Goal: Transaction & Acquisition: Subscribe to service/newsletter

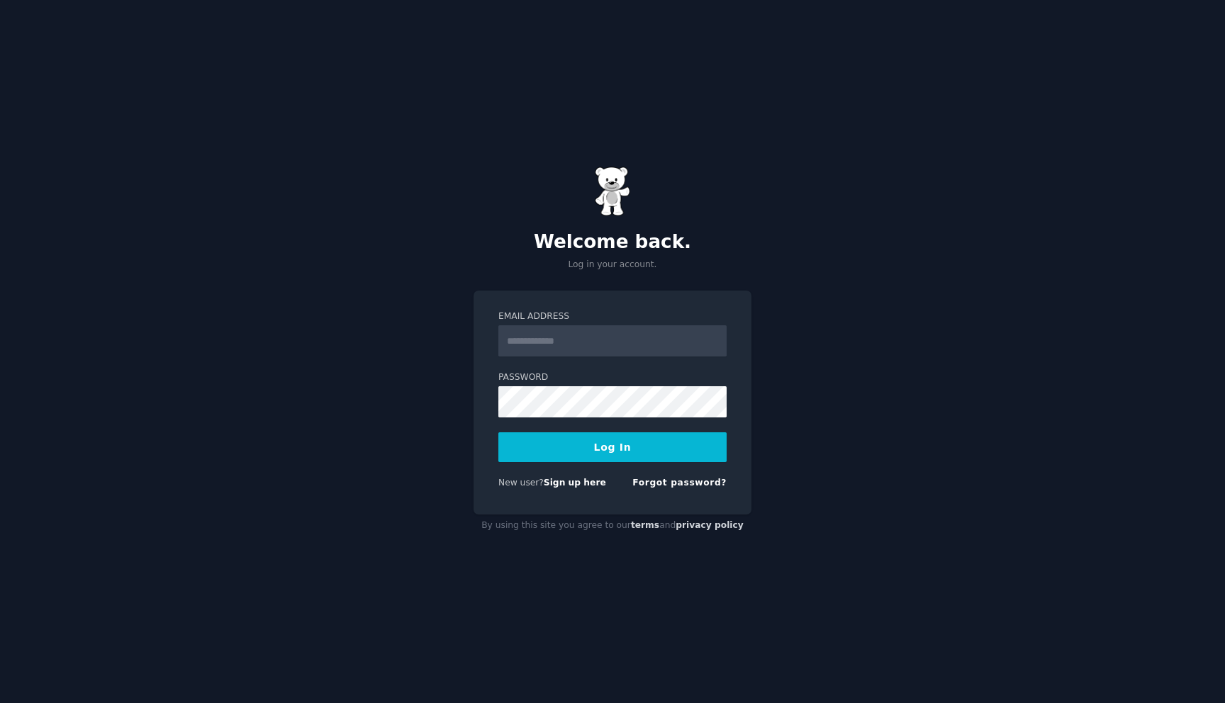
click at [523, 332] on input "Email Address" at bounding box center [612, 340] width 228 height 31
click at [386, 371] on div "Welcome back. Log in your account. Email Address Password Log In New user? Sign…" at bounding box center [612, 351] width 1225 height 703
click at [571, 473] on form "Email Address Password Log In New user? Sign up here Forgot password?" at bounding box center [612, 402] width 228 height 184
click at [568, 481] on link "Sign up here" at bounding box center [575, 483] width 62 height 10
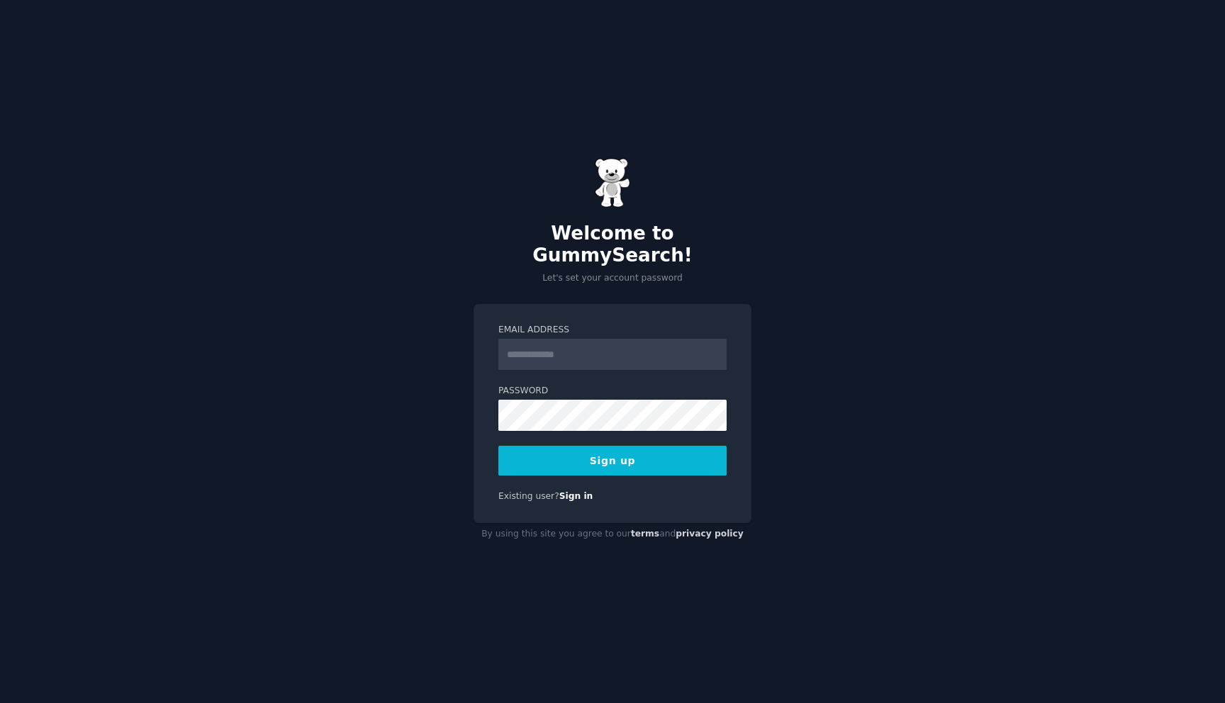
click at [562, 345] on input "Email Address" at bounding box center [612, 354] width 228 height 31
type input "**********"
click at [544, 425] on form "**********" at bounding box center [612, 400] width 228 height 152
click at [689, 361] on form "**********" at bounding box center [612, 400] width 228 height 152
click at [617, 446] on button "Sign up" at bounding box center [612, 461] width 228 height 30
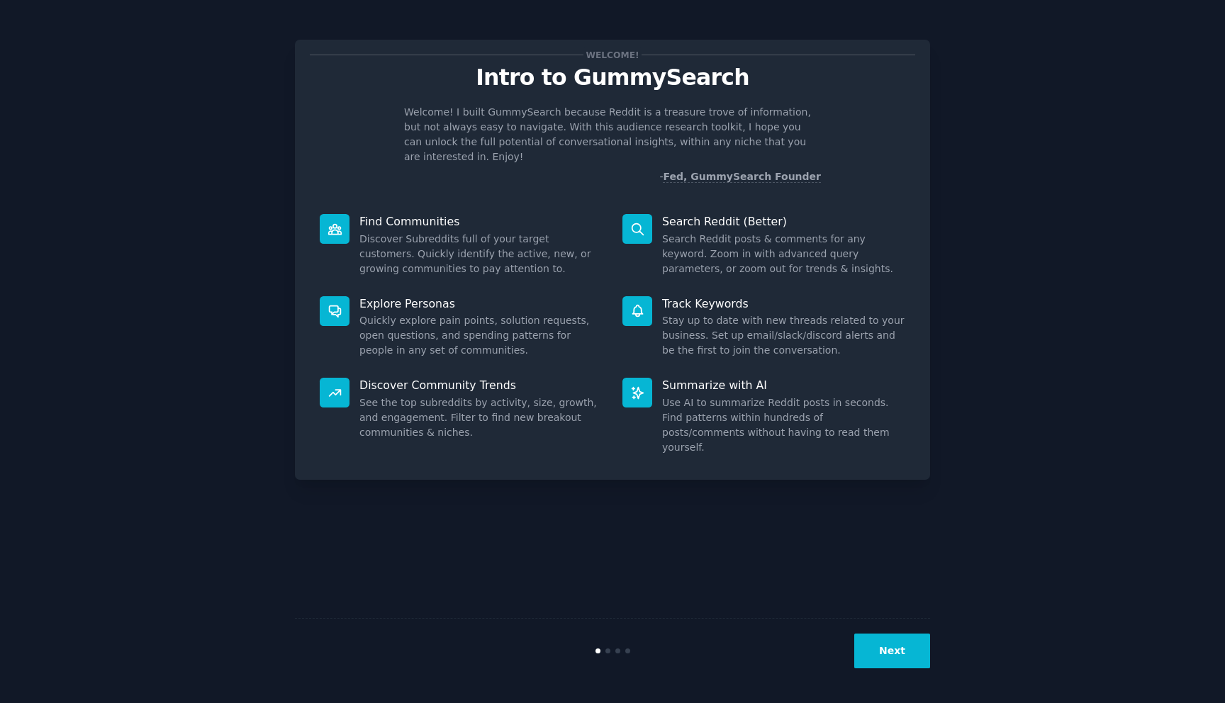
click at [881, 644] on button "Next" at bounding box center [892, 651] width 76 height 35
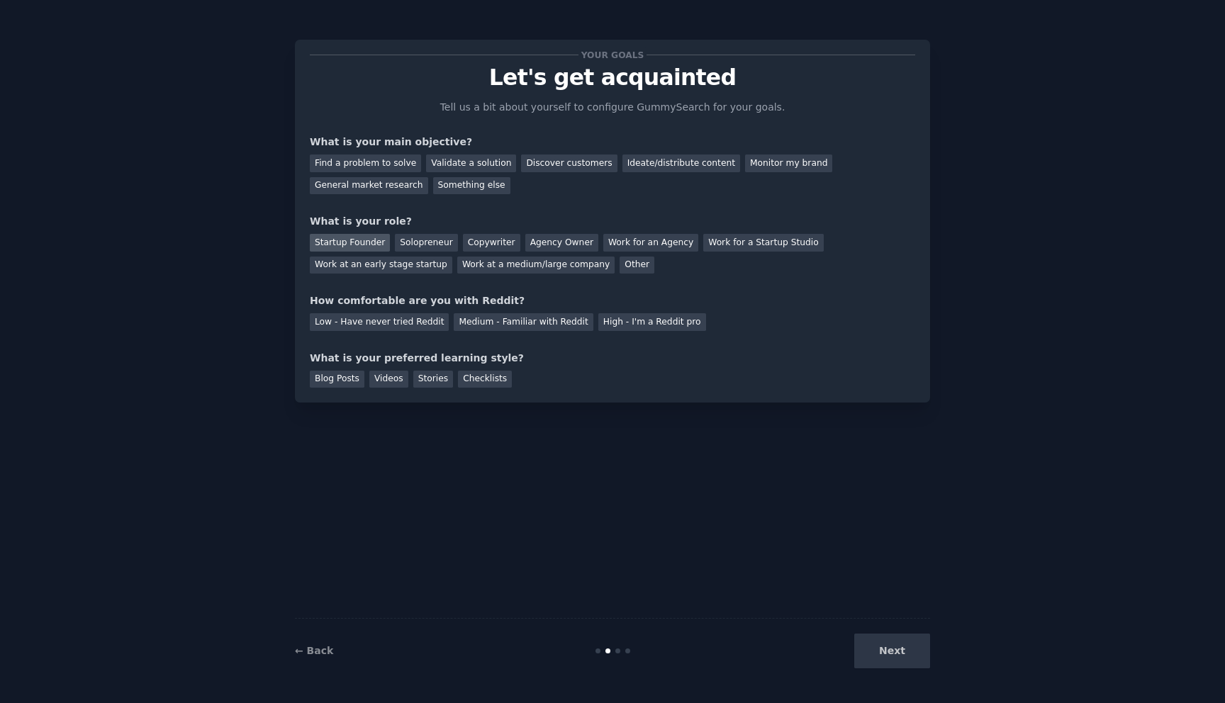
click at [355, 241] on div "Startup Founder" at bounding box center [350, 243] width 80 height 18
click at [364, 176] on div "Find a problem to solve Validate a solution Discover customers Ideate/distribut…" at bounding box center [612, 172] width 605 height 45
click at [371, 164] on div "Find a problem to solve" at bounding box center [365, 164] width 111 height 18
click at [442, 164] on div "Validate a solution" at bounding box center [471, 164] width 90 height 18
click at [543, 157] on div "Discover customers" at bounding box center [569, 164] width 96 height 18
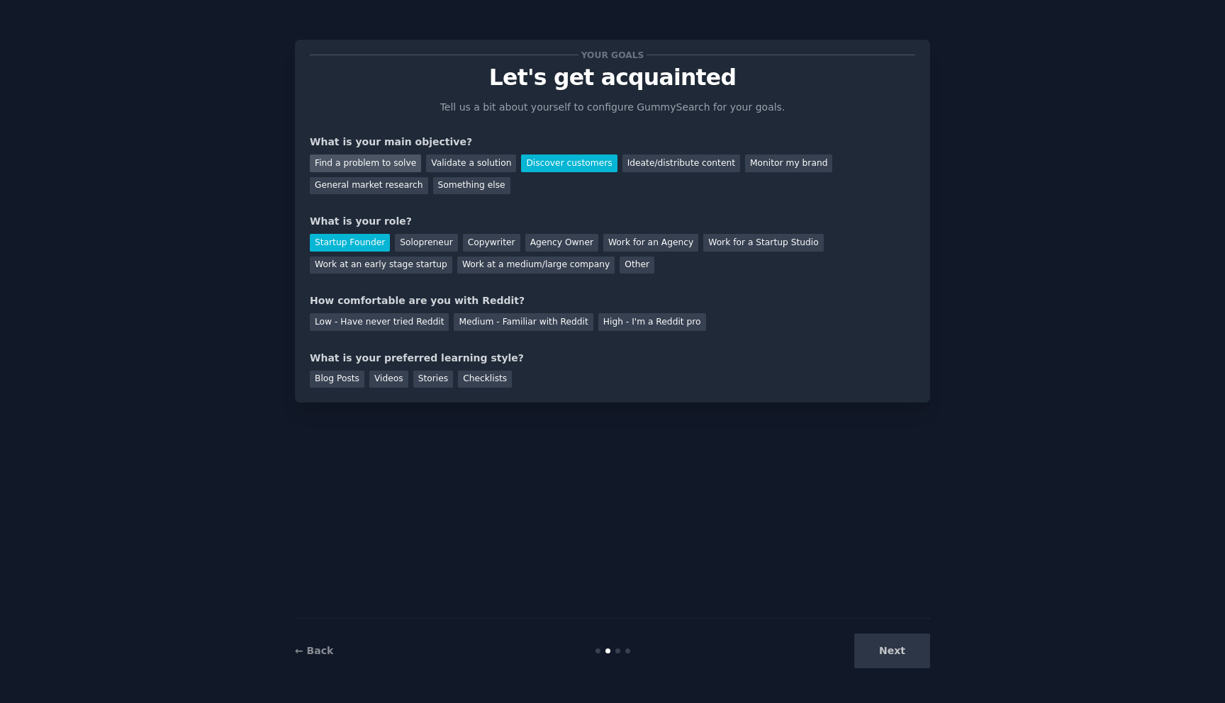
click at [383, 155] on div "Find a problem to solve" at bounding box center [365, 164] width 111 height 18
click at [884, 666] on div "Next" at bounding box center [824, 651] width 212 height 35
click at [418, 323] on div "Low - Have never tried Reddit" at bounding box center [379, 322] width 139 height 18
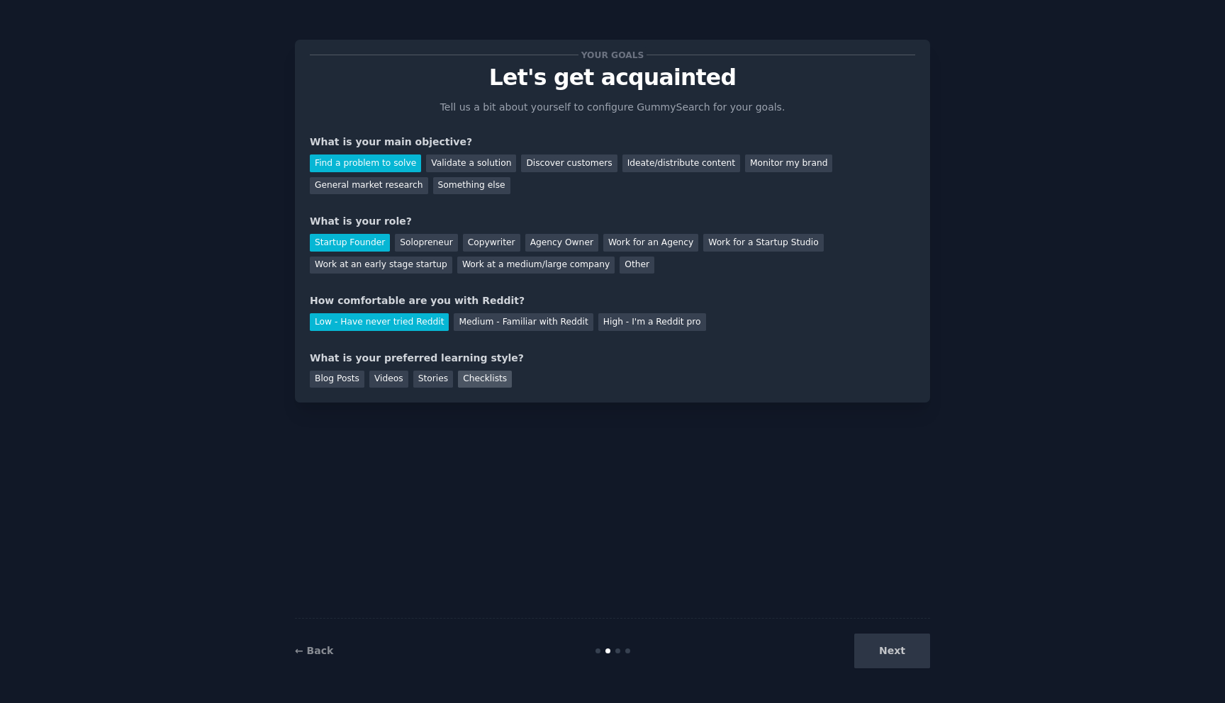
click at [478, 380] on div "Checklists" at bounding box center [485, 380] width 54 height 18
click at [895, 649] on button "Next" at bounding box center [892, 651] width 76 height 35
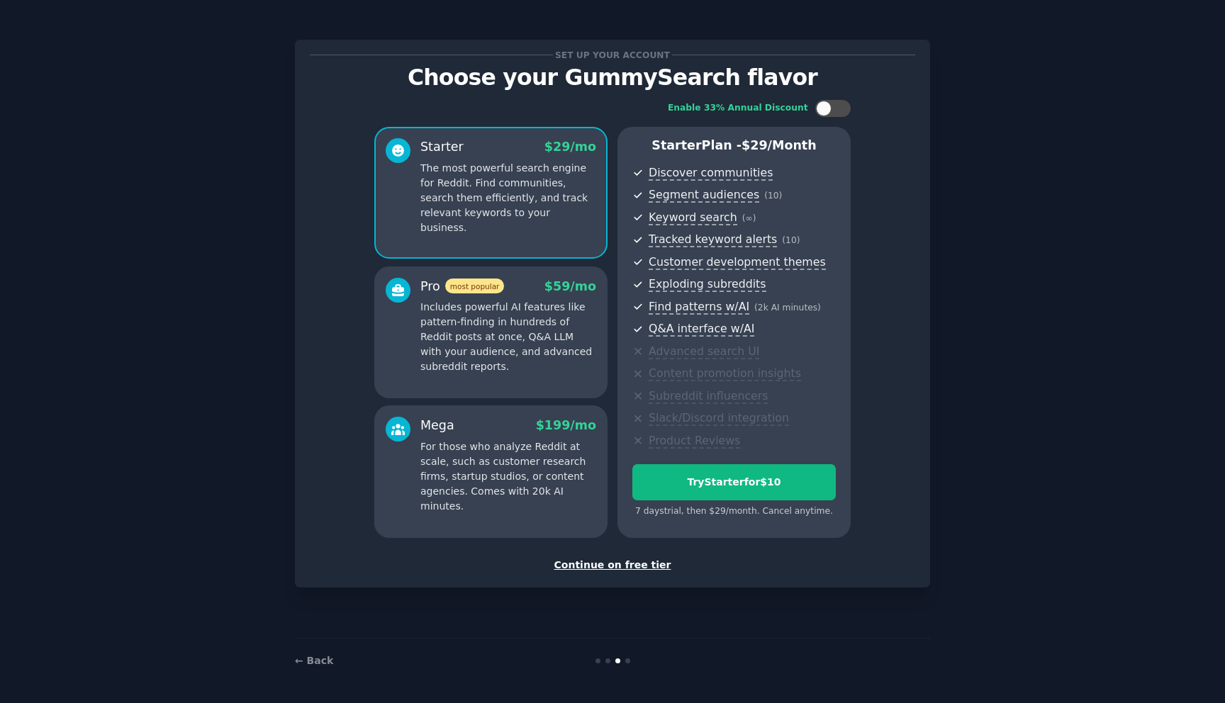
click at [614, 567] on div "Continue on free tier" at bounding box center [612, 565] width 605 height 15
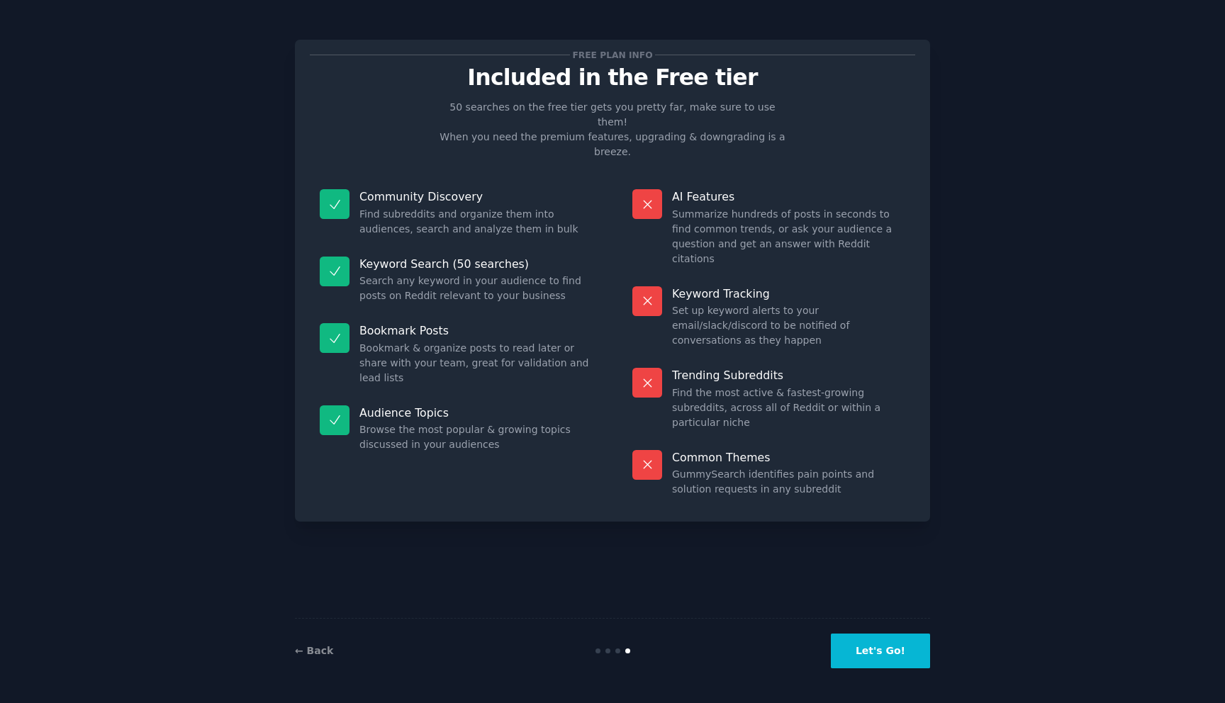
click at [852, 640] on button "Let's Go!" at bounding box center [880, 651] width 99 height 35
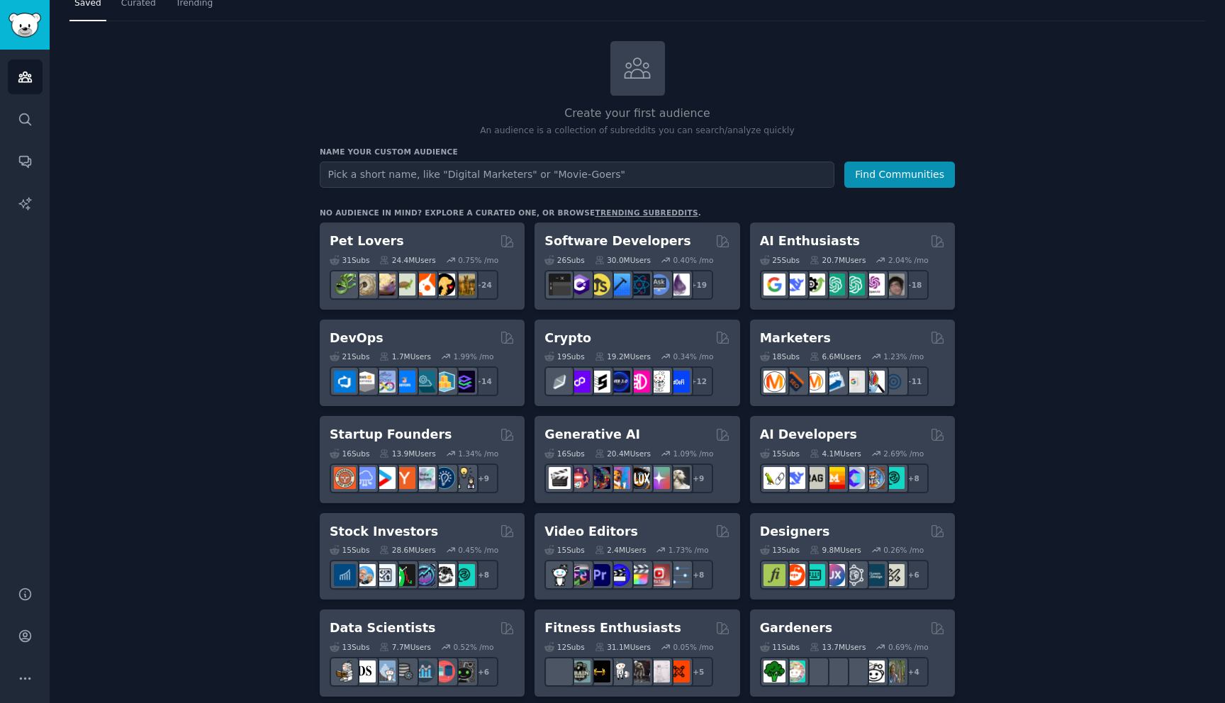
scroll to position [50, 0]
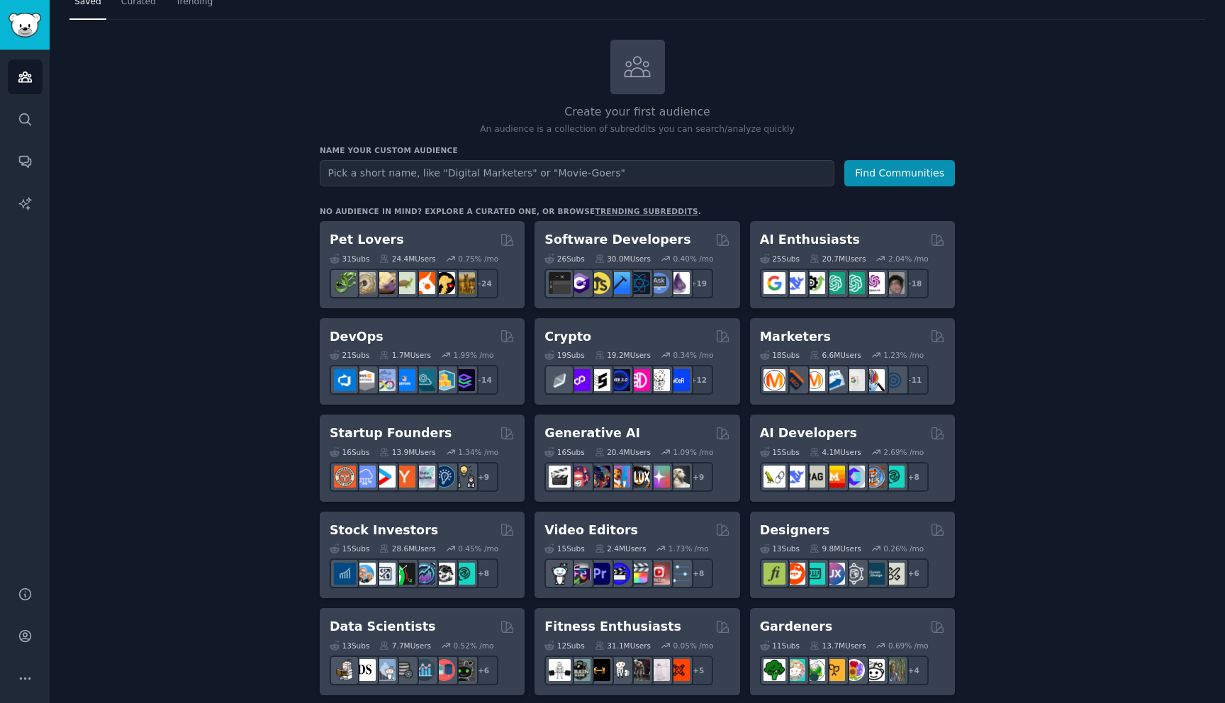
click at [486, 168] on input "text" at bounding box center [577, 173] width 515 height 26
type input "credit-cards"
click at [844, 160] on button "Find Communities" at bounding box center [899, 173] width 111 height 26
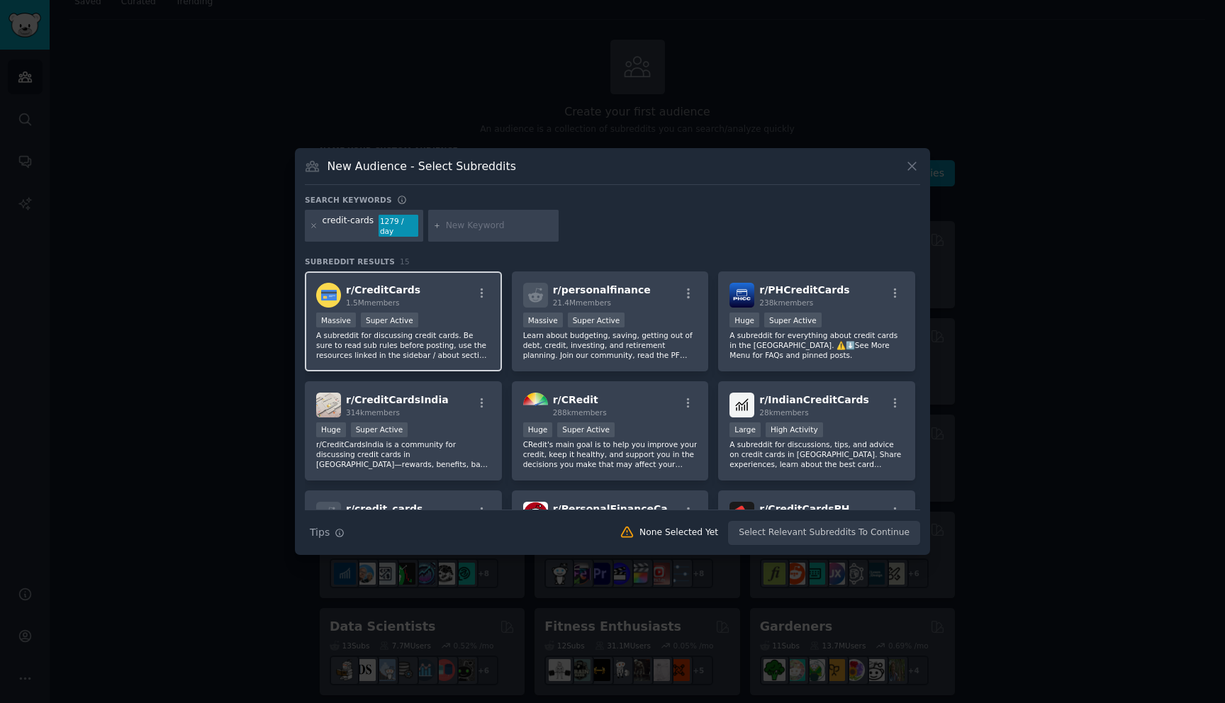
click at [424, 302] on div "r/ CreditCards 1.5M members" at bounding box center [403, 295] width 174 height 25
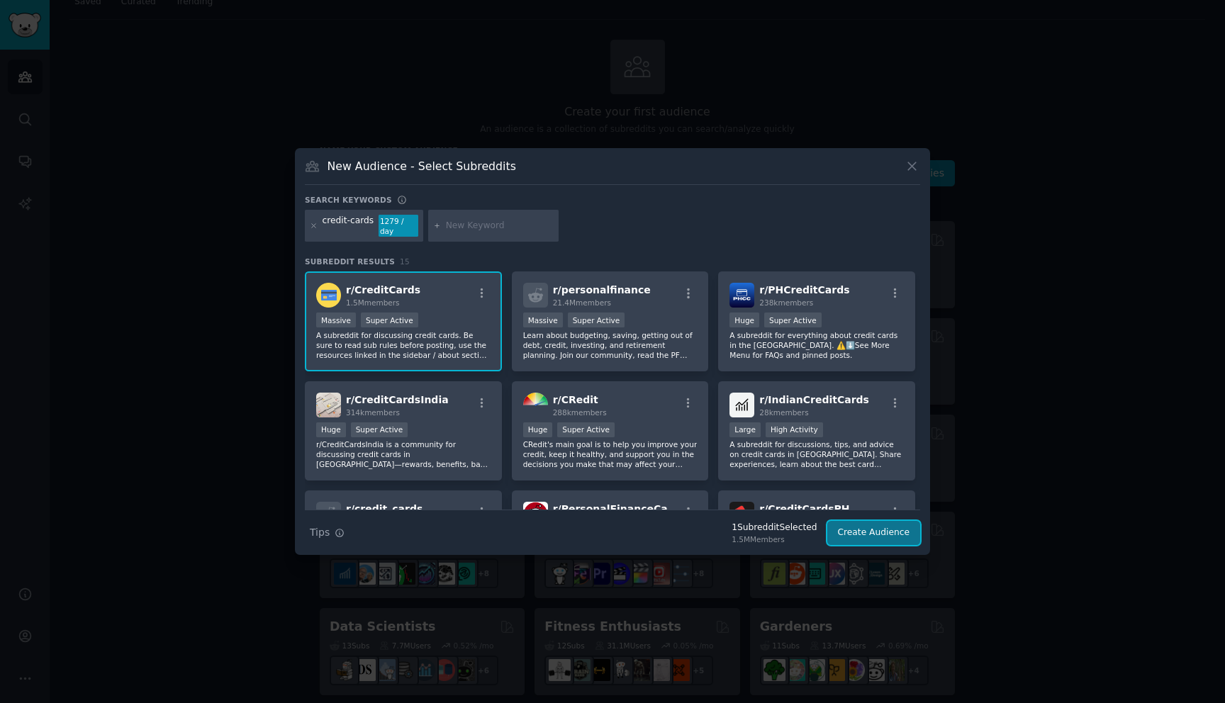
click at [877, 524] on button "Create Audience" at bounding box center [874, 533] width 94 height 24
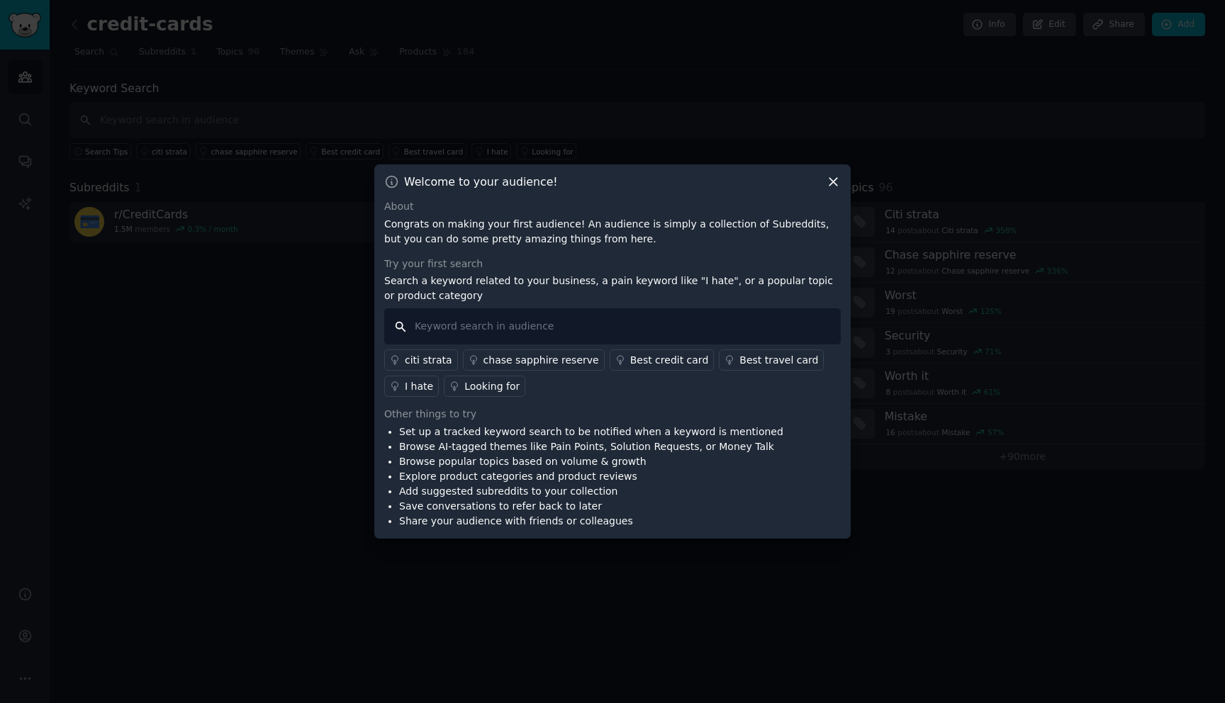
click at [604, 328] on input "text" at bounding box center [612, 326] width 456 height 36
click at [521, 357] on div "chase sapphire reserve" at bounding box center [541, 360] width 116 height 15
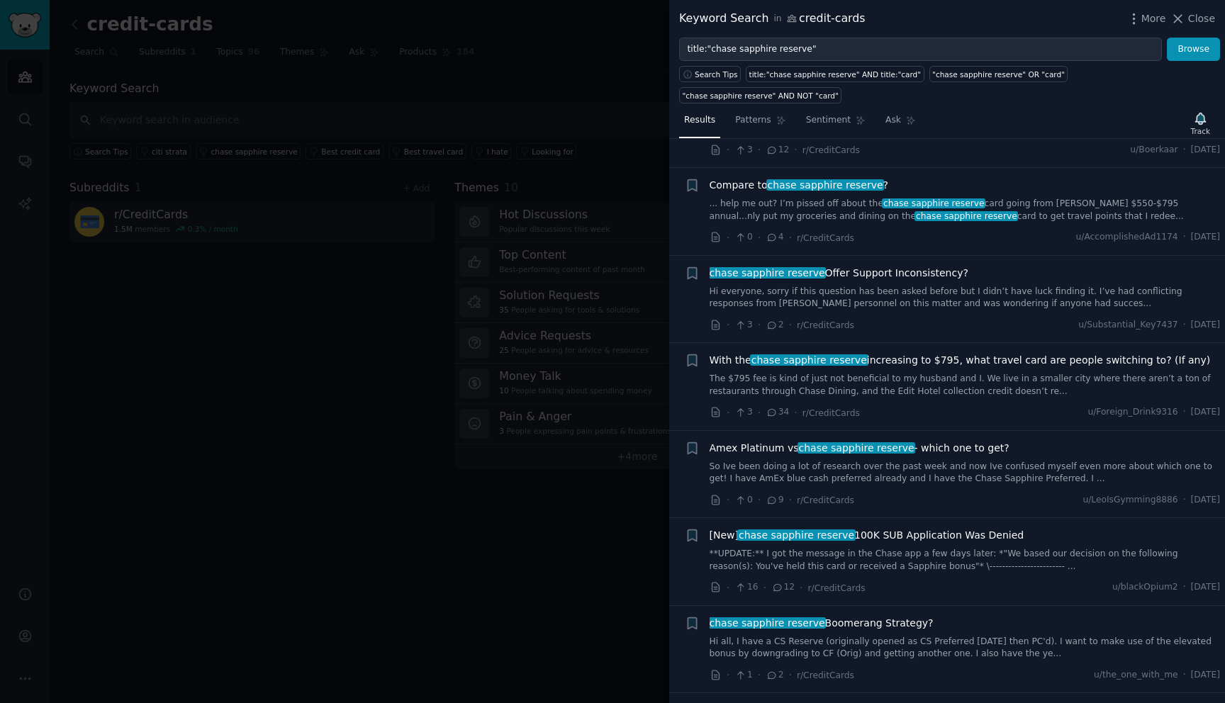
scroll to position [1294, 0]
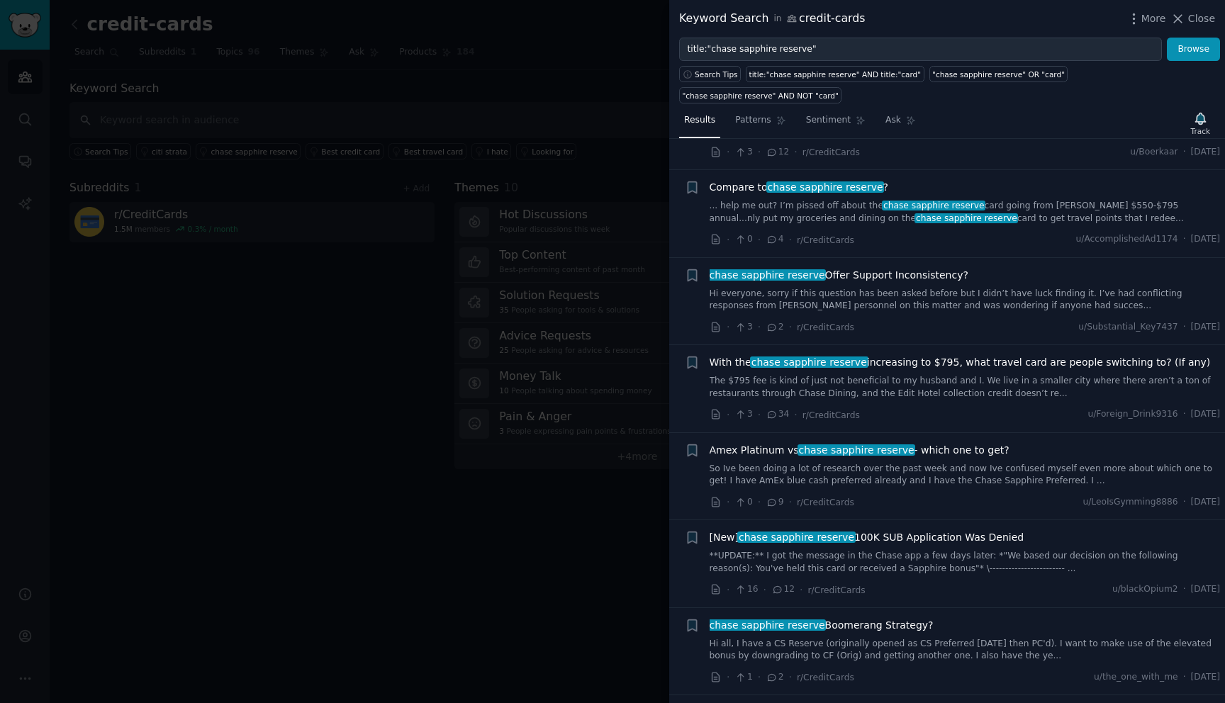
click at [464, 561] on div at bounding box center [612, 351] width 1225 height 703
